Goal: Task Accomplishment & Management: Use online tool/utility

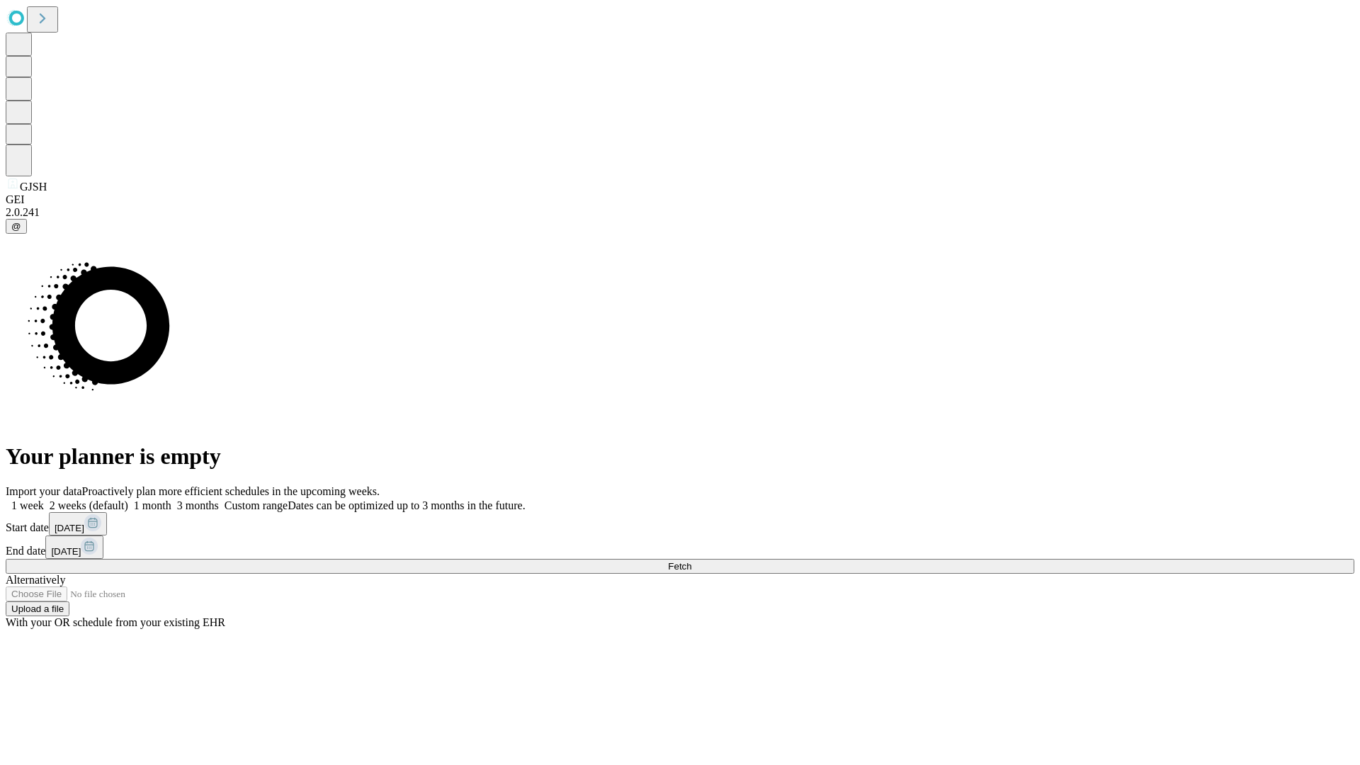
click at [691, 561] on span "Fetch" at bounding box center [679, 566] width 23 height 11
